Goal: Find specific page/section: Find specific page/section

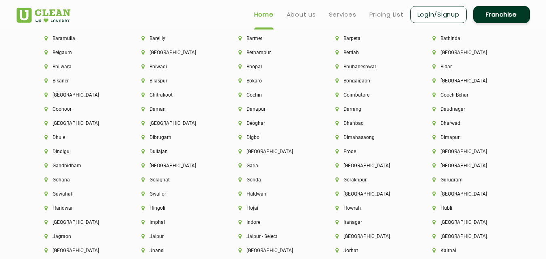
scroll to position [1778, 0]
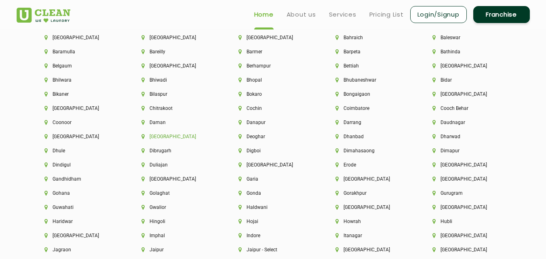
click at [157, 138] on li "[GEOGRAPHIC_DATA]" at bounding box center [176, 137] width 70 height 6
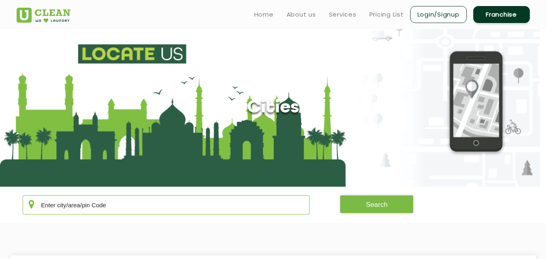
click at [135, 202] on input "text" at bounding box center [166, 204] width 287 height 19
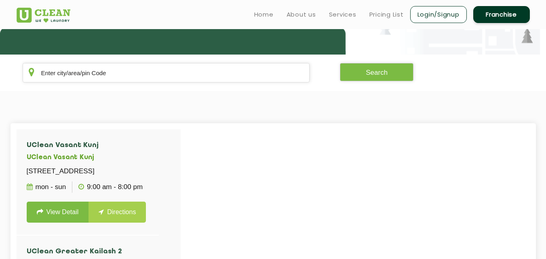
click at [194, 83] on section "Search" at bounding box center [273, 73] width 546 height 36
click at [232, 76] on input "text" at bounding box center [166, 72] width 287 height 19
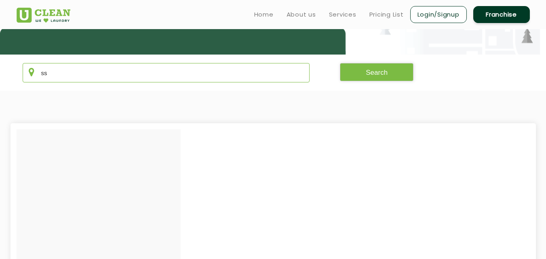
type input "s"
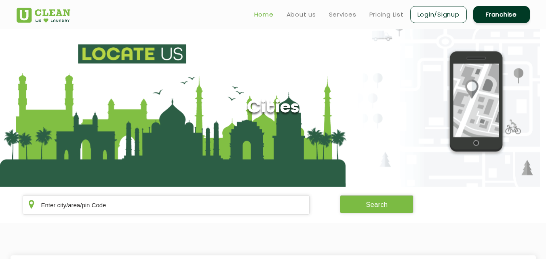
click at [266, 14] on link "Home" at bounding box center [263, 15] width 19 height 10
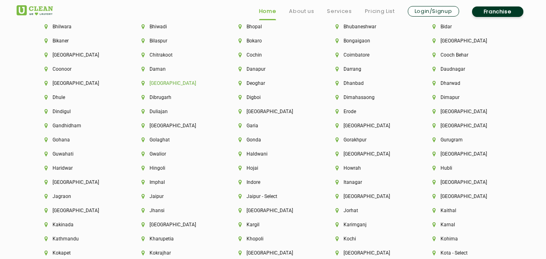
scroll to position [1832, 0]
click at [440, 139] on li "Gurugram" at bounding box center [467, 140] width 70 height 6
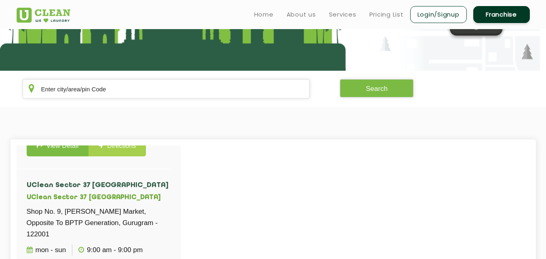
scroll to position [719, 0]
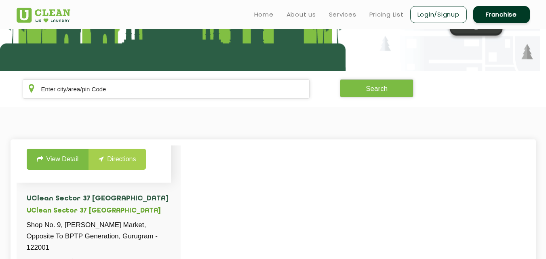
click at [56, 124] on p "Shop No.151, Ground Floor, SS Omnia, Sector 86, Gurugram - 122004" at bounding box center [94, 118] width 134 height 11
click at [120, 124] on p "Shop No.151, Ground Floor, SS Omnia, Sector 86, Gurugram - 122004" at bounding box center [94, 118] width 134 height 11
